Goal: Check status: Check status

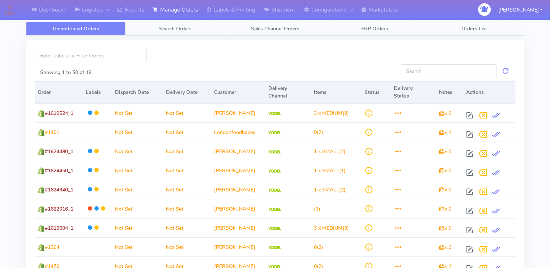
click at [171, 30] on span "Search Orders" at bounding box center [175, 28] width 33 height 7
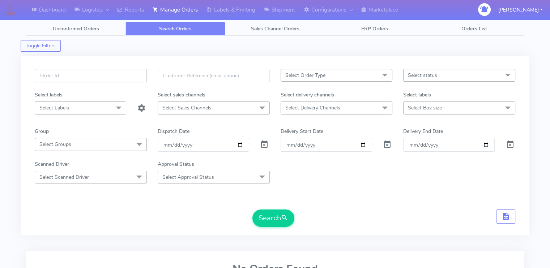
click at [100, 77] on input "text" at bounding box center [91, 75] width 112 height 13
paste input "3E9YEJG3"
type input "3E9YEJG3"
click at [264, 146] on span at bounding box center [264, 146] width 9 height 7
click at [264, 217] on button "Search" at bounding box center [273, 218] width 42 height 17
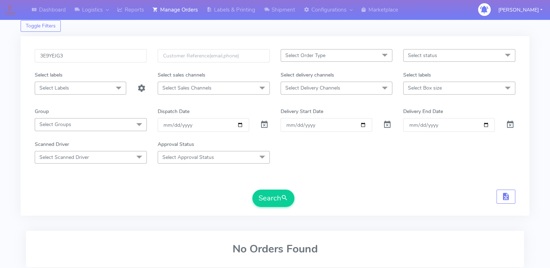
scroll to position [17, 0]
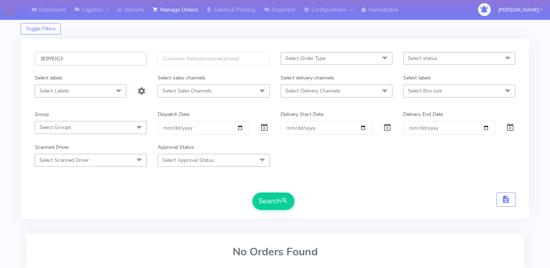
click at [90, 59] on input "3E9YEJG3" at bounding box center [91, 58] width 112 height 13
paste input "1620054"
click at [252, 193] on button "Search" at bounding box center [273, 201] width 42 height 17
click at [95, 180] on form "1620054 Select Order Type Select All MEALS ATAVI One Off Pasta Club Gift Kit Ev…" at bounding box center [275, 131] width 480 height 158
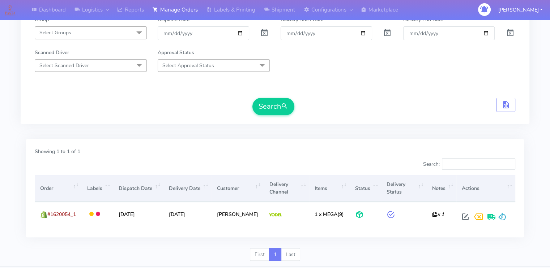
scroll to position [131, 0]
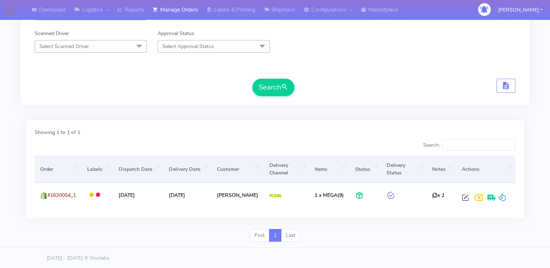
click at [116, 91] on div "Search" at bounding box center [275, 87] width 480 height 17
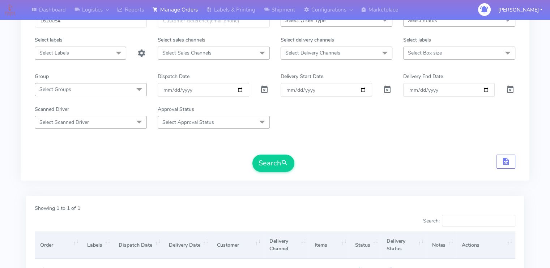
scroll to position [0, 0]
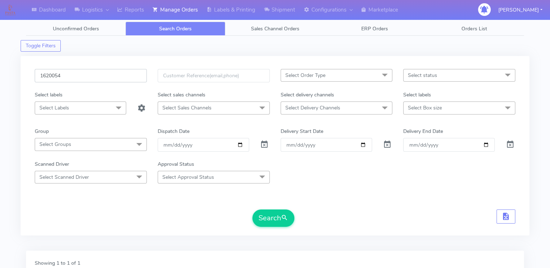
click at [83, 78] on input "1620054" at bounding box center [91, 75] width 112 height 13
type input "1620054A"
click at [252, 210] on button "Search" at bounding box center [273, 218] width 42 height 17
click at [101, 215] on div "Search" at bounding box center [275, 218] width 480 height 17
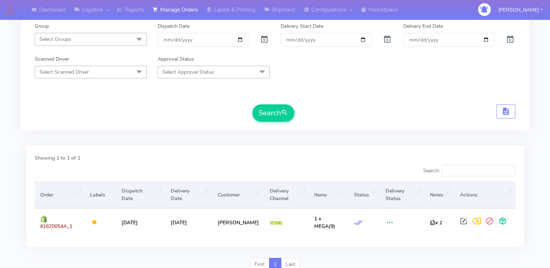
scroll to position [131, 0]
